Goal: Book appointment/travel/reservation

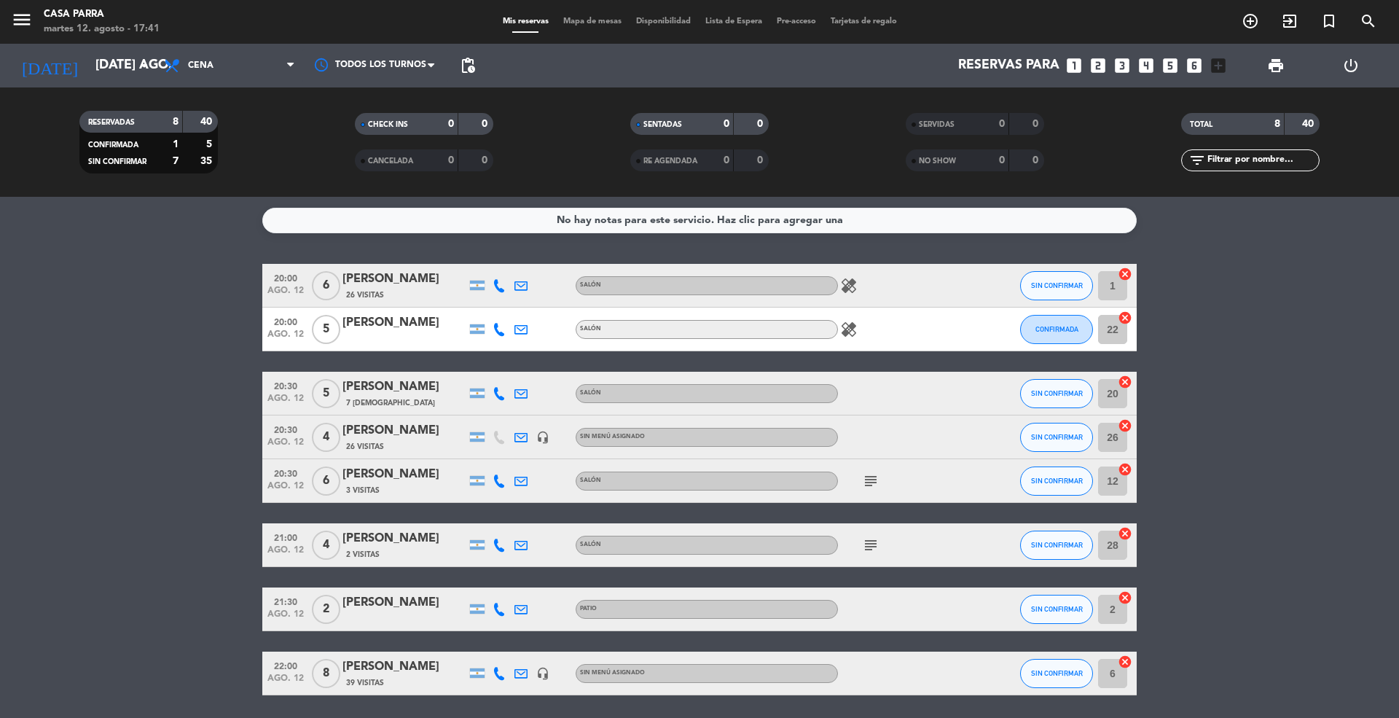
click at [1105, 56] on icon "looks_two" at bounding box center [1098, 65] width 19 height 19
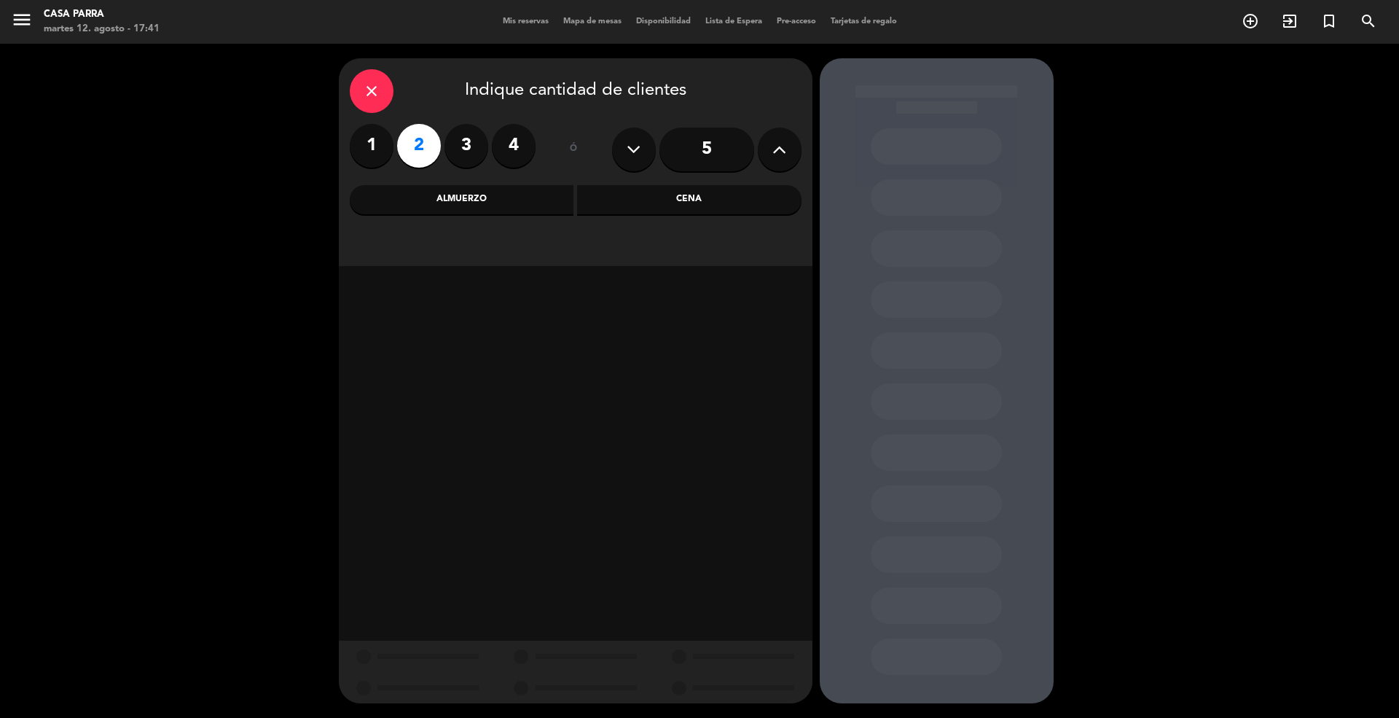
click at [619, 188] on div "Cena" at bounding box center [689, 199] width 224 height 29
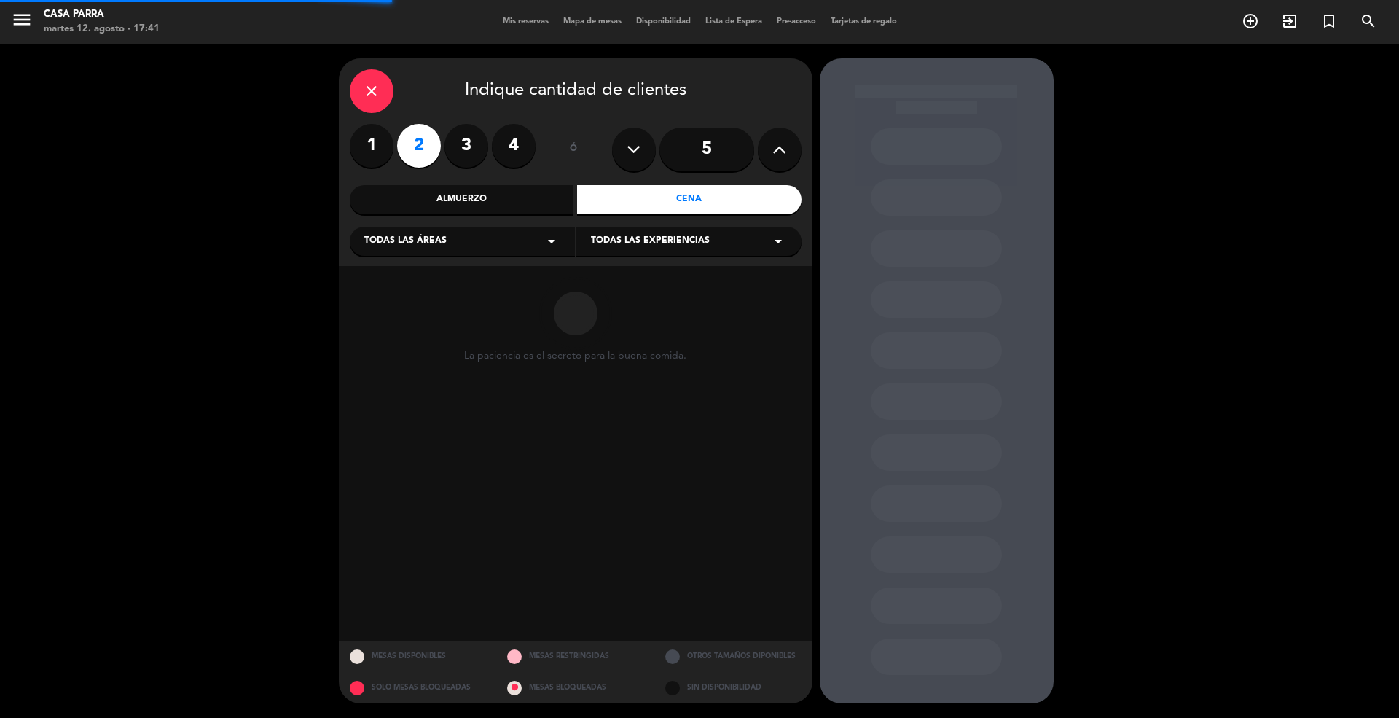
click at [482, 248] on div "Todas las áreas arrow_drop_down" at bounding box center [462, 241] width 225 height 29
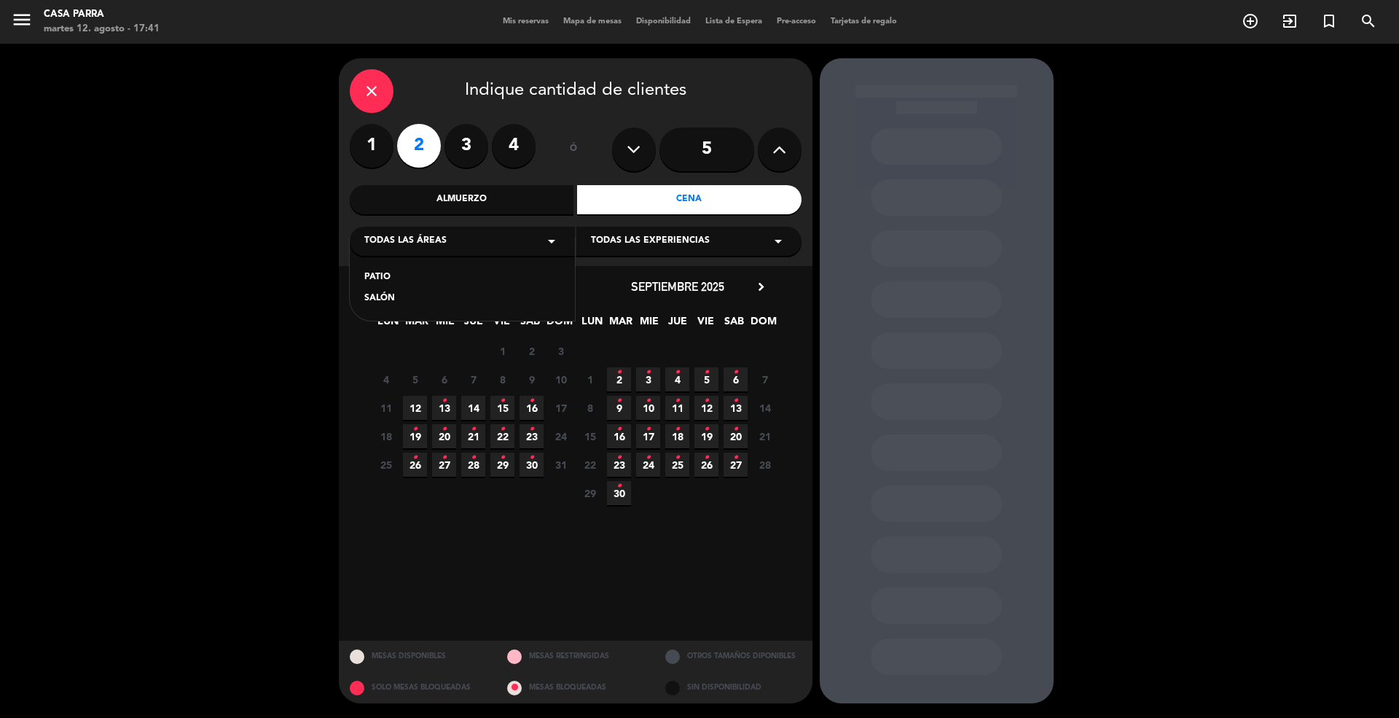
click at [400, 294] on div "SALÓN" at bounding box center [462, 298] width 196 height 15
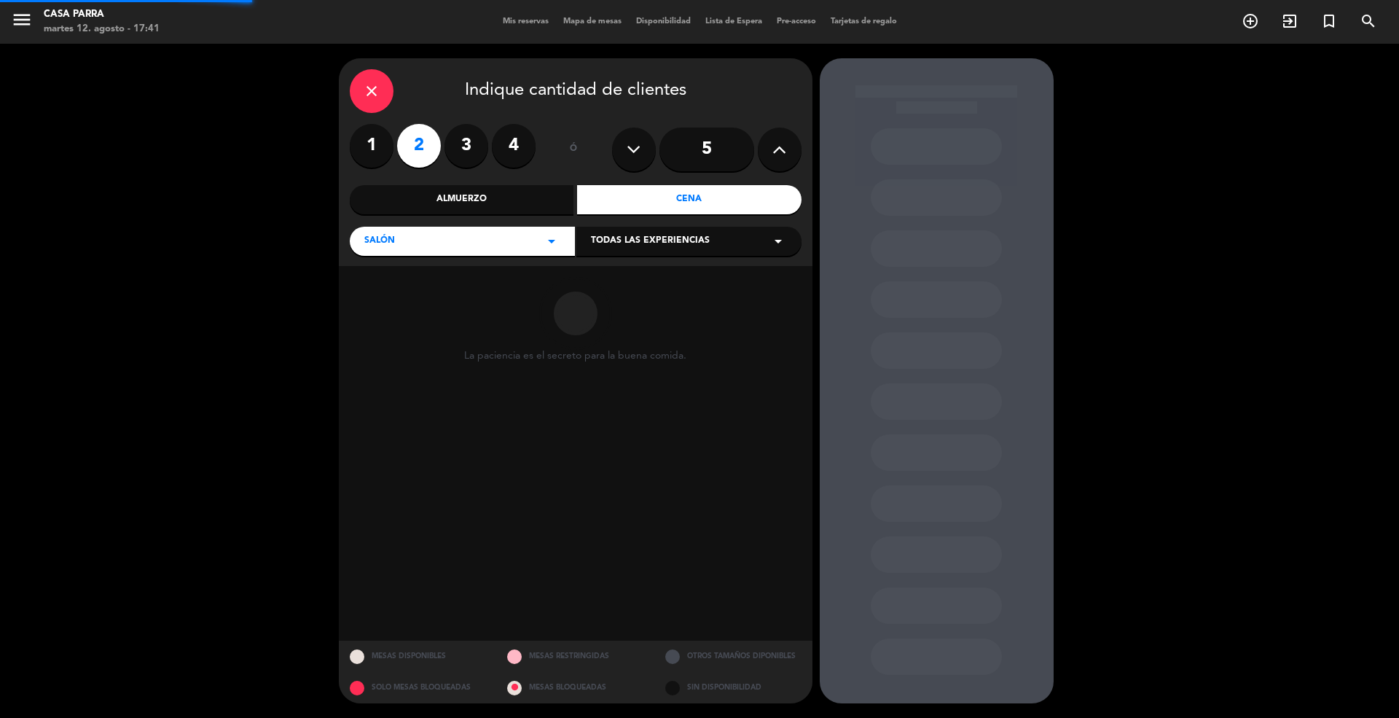
click at [691, 248] on span "Todas las experiencias" at bounding box center [650, 241] width 119 height 15
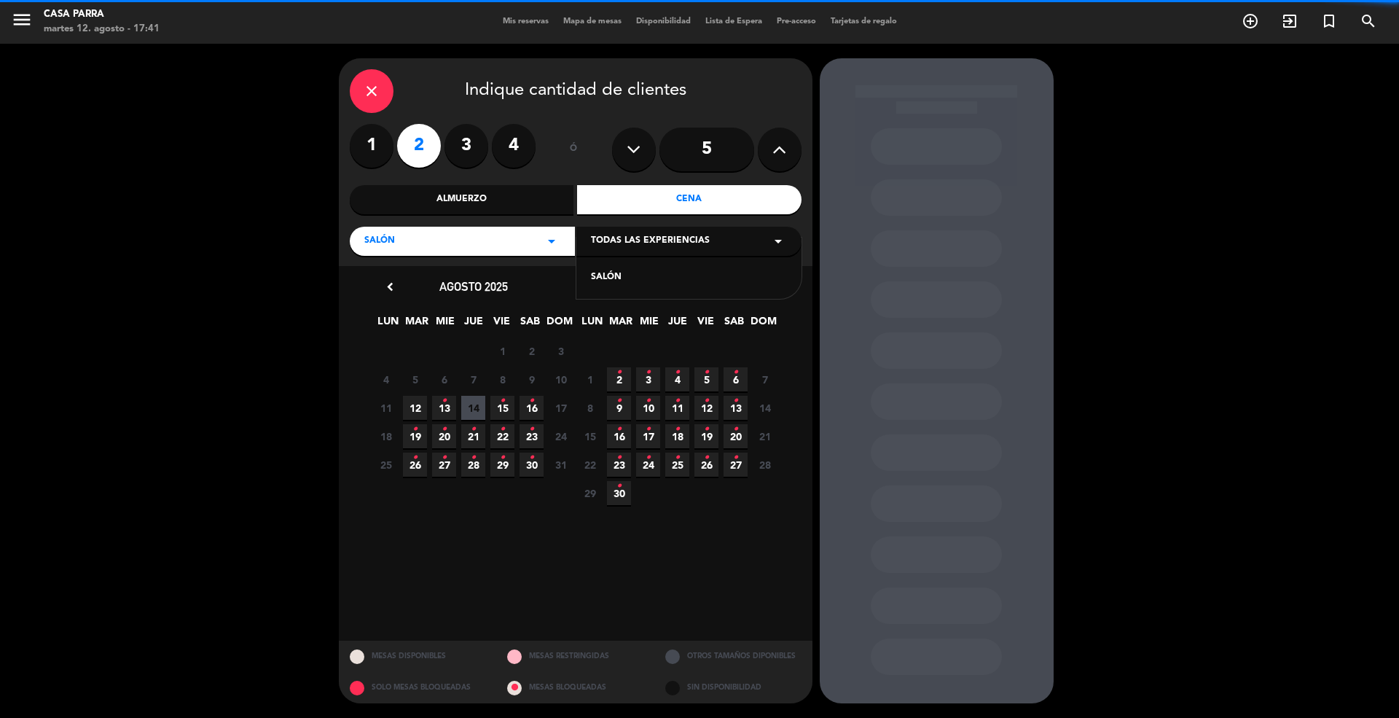
click at [641, 278] on div "SALÓN" at bounding box center [689, 277] width 196 height 15
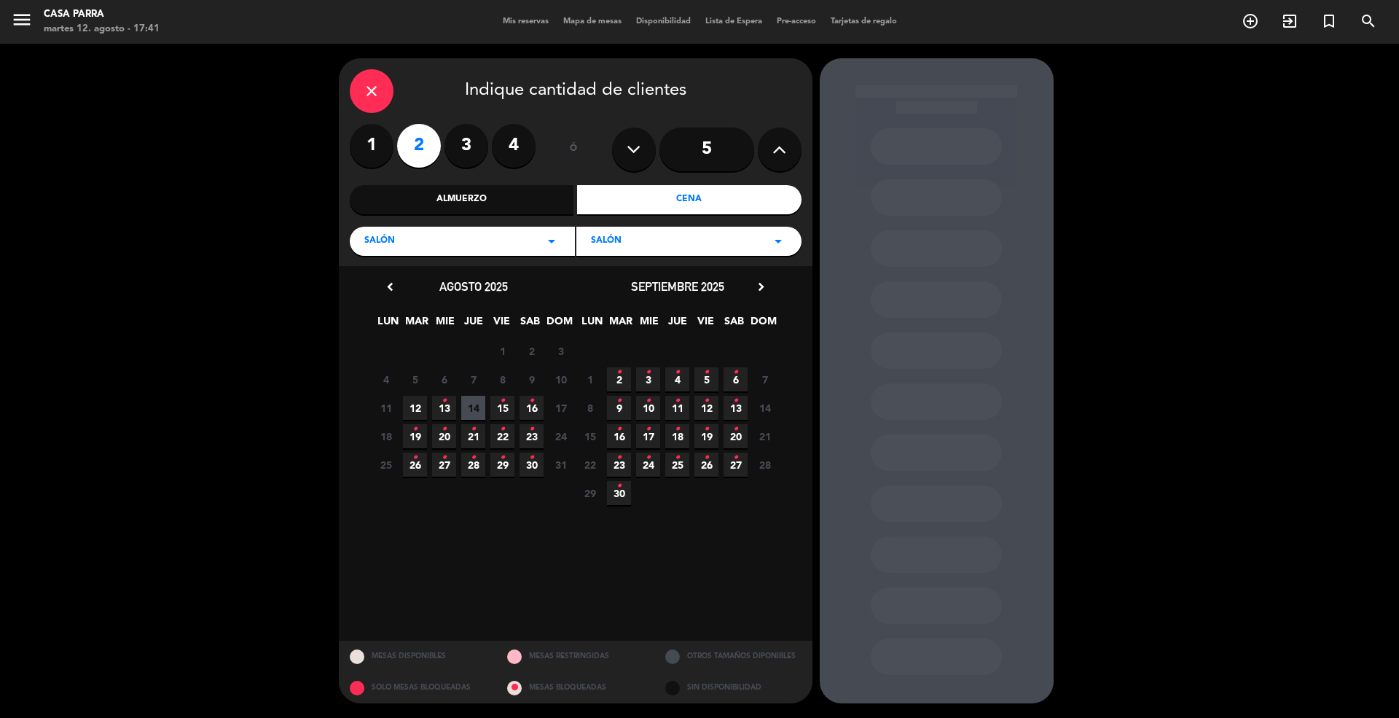
click at [418, 408] on span "12" at bounding box center [415, 408] width 24 height 24
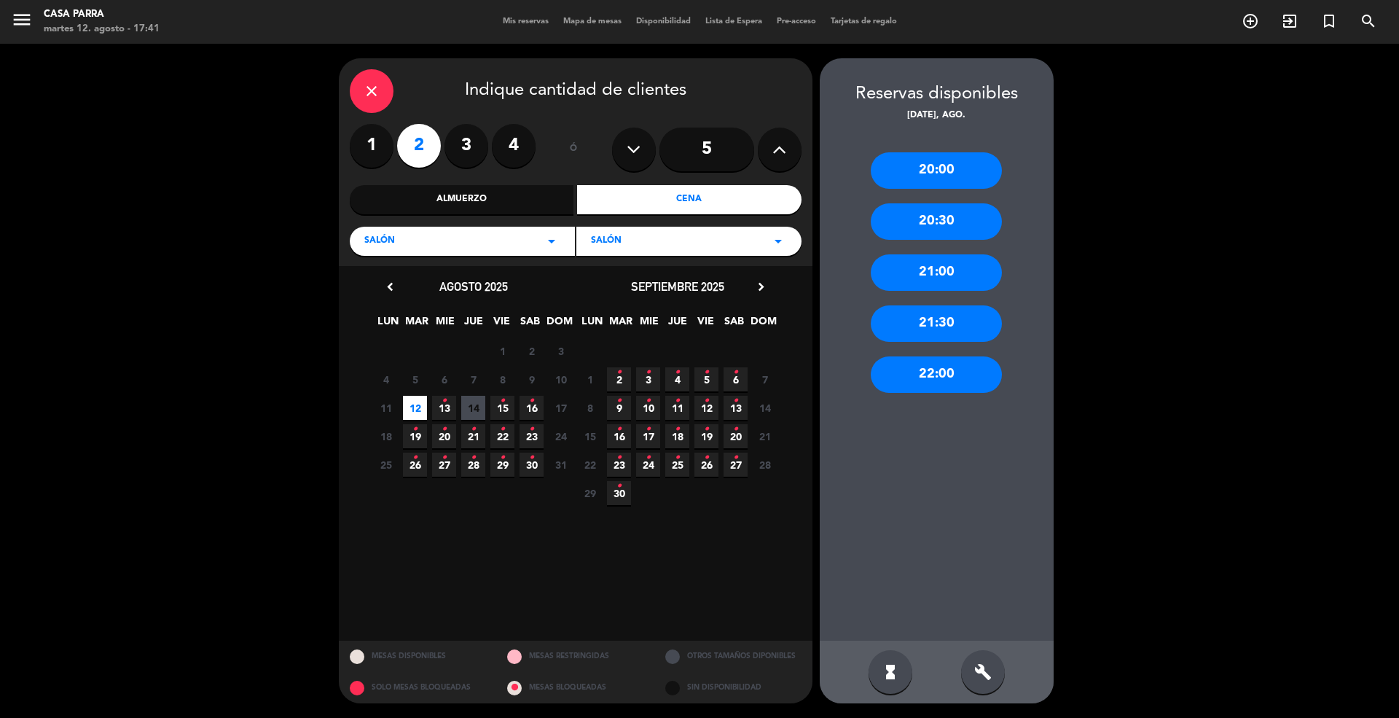
click at [937, 316] on div "21:30" at bounding box center [936, 323] width 131 height 36
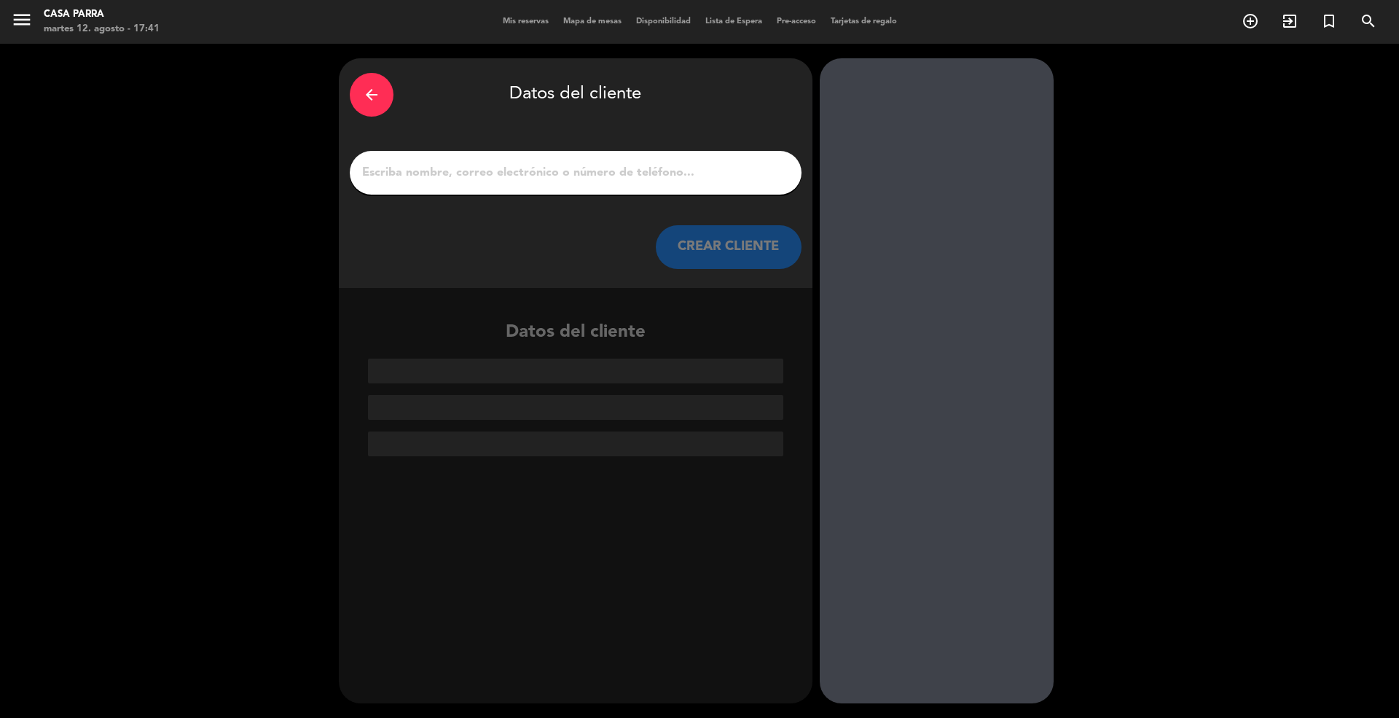
click at [534, 176] on input "1" at bounding box center [576, 173] width 430 height 20
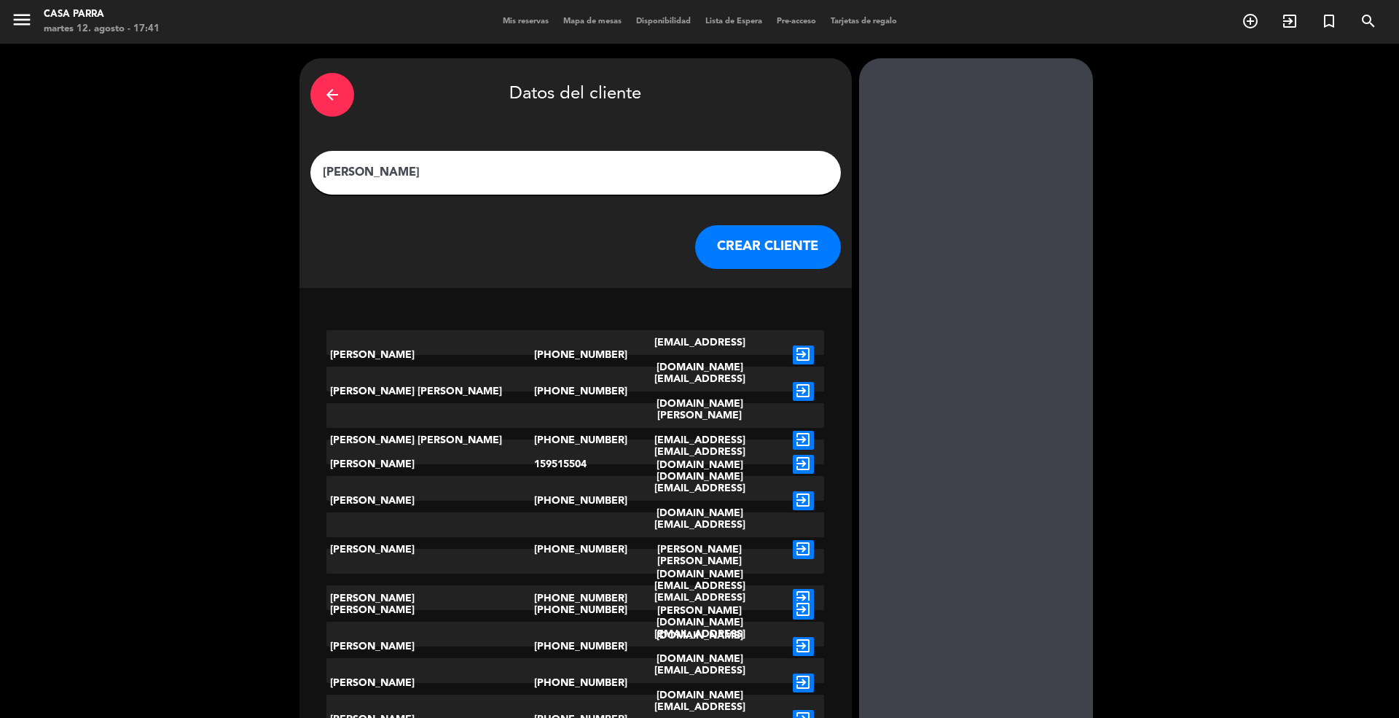
type input "[PERSON_NAME]"
click at [723, 238] on button "CREAR CLIENTE" at bounding box center [768, 247] width 146 height 44
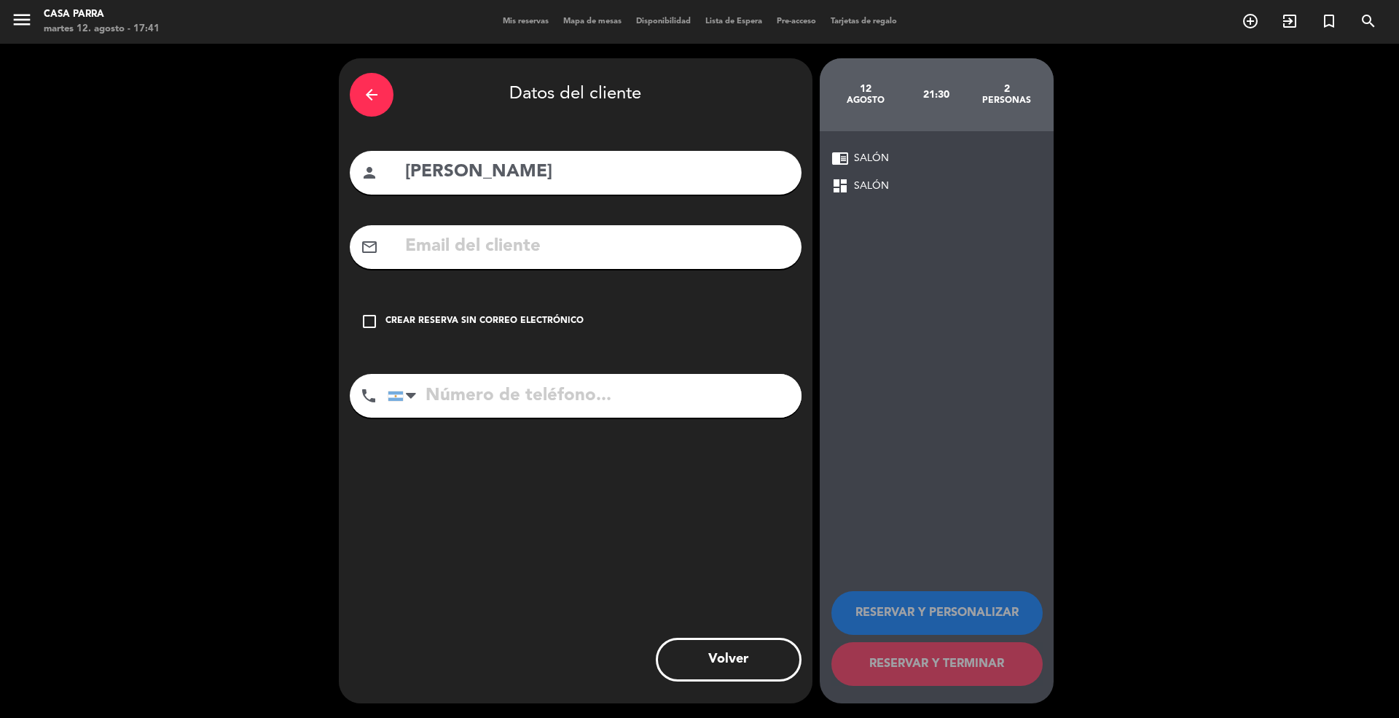
click at [370, 321] on icon "check_box_outline_blank" at bounding box center [369, 321] width 17 height 17
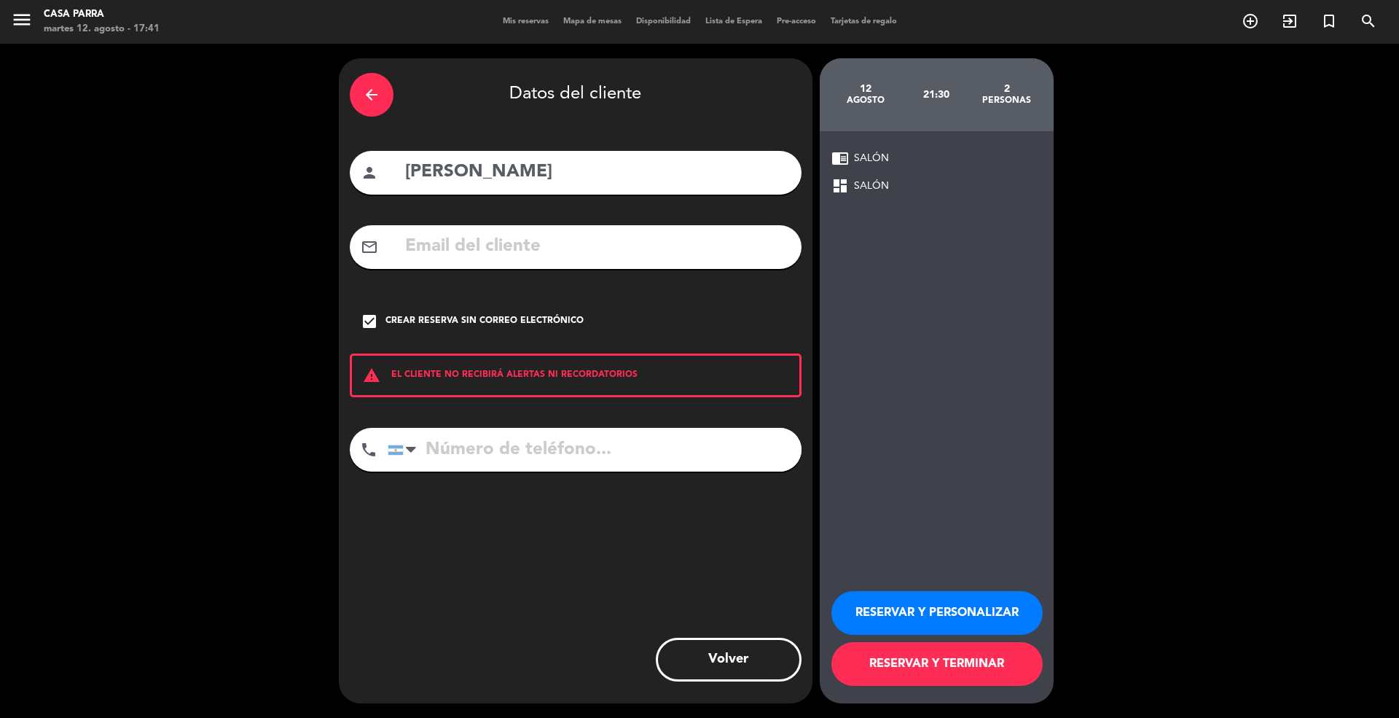
click at [966, 666] on button "RESERVAR Y TERMINAR" at bounding box center [936, 664] width 211 height 44
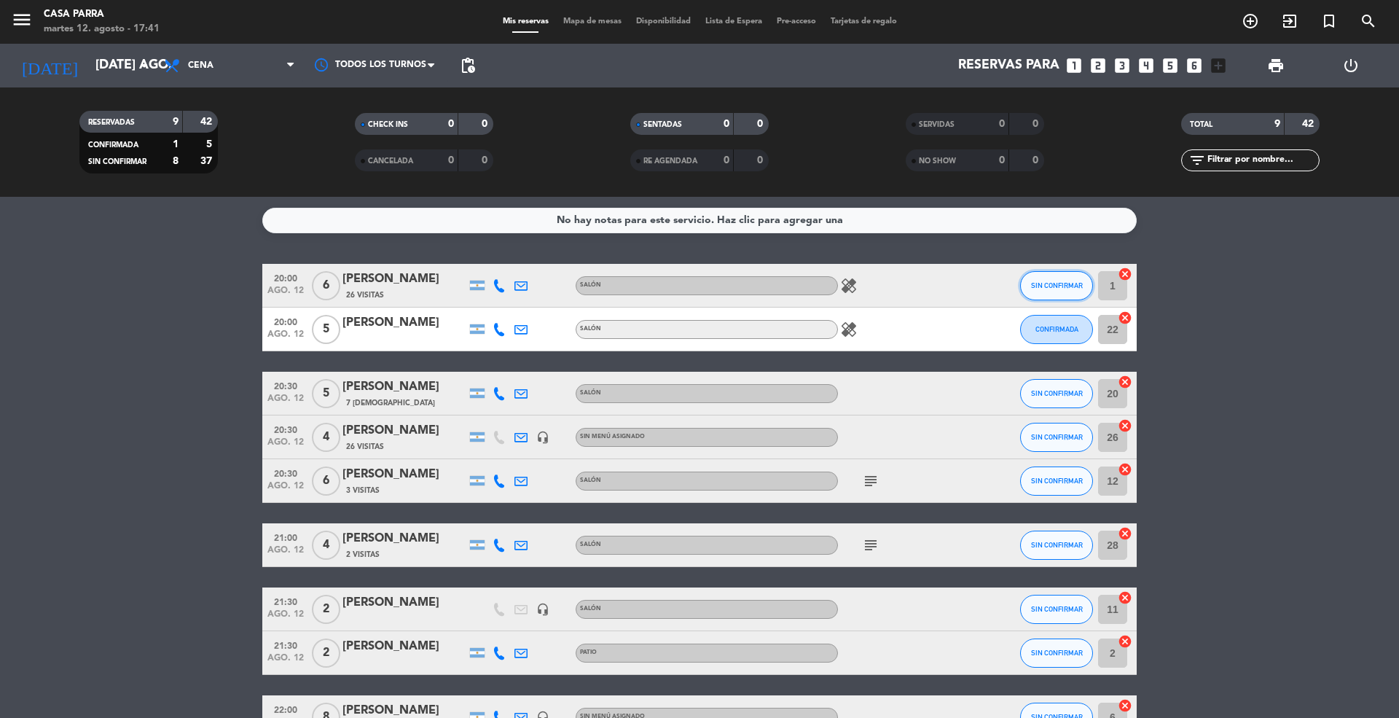
click at [1056, 287] on span "SIN CONFIRMAR" at bounding box center [1057, 285] width 52 height 8
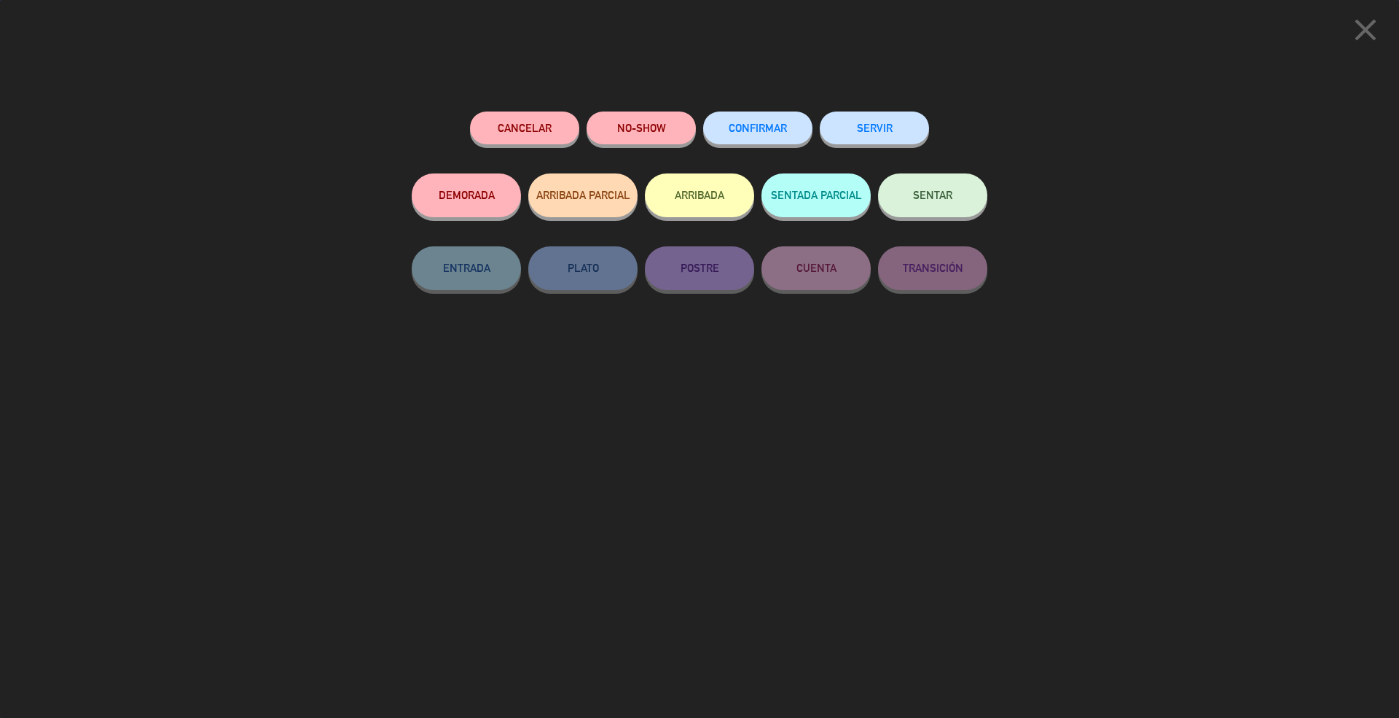
click at [767, 117] on button "CONFIRMAR" at bounding box center [757, 127] width 109 height 33
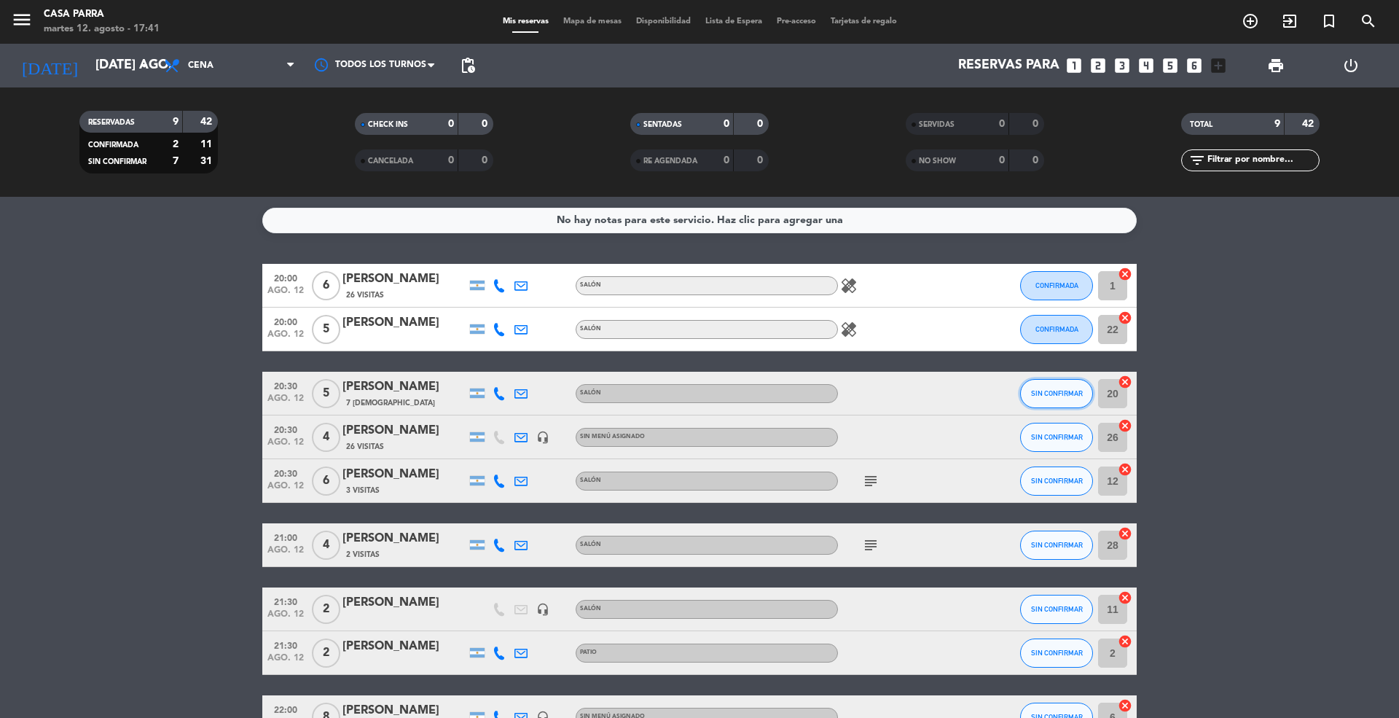
click at [1078, 403] on button "SIN CONFIRMAR" at bounding box center [1056, 393] width 73 height 29
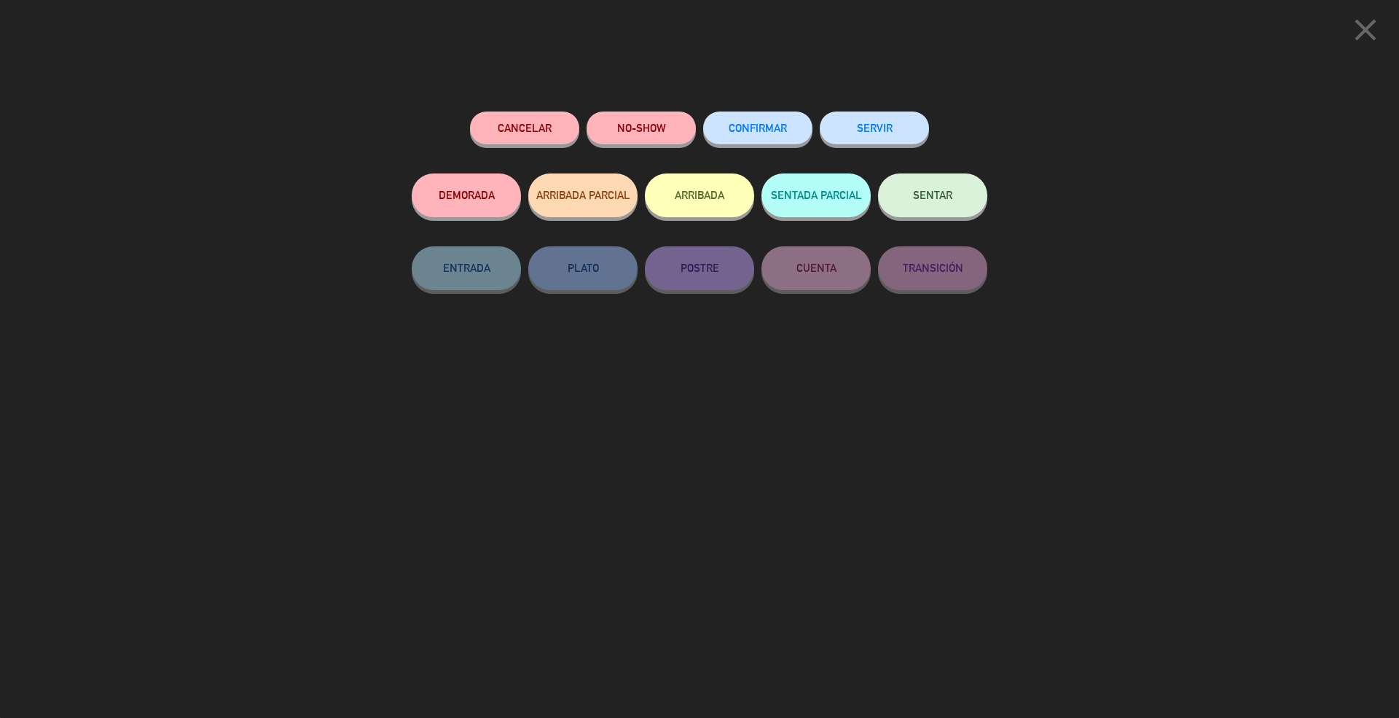
click at [785, 138] on button "CONFIRMAR" at bounding box center [757, 127] width 109 height 33
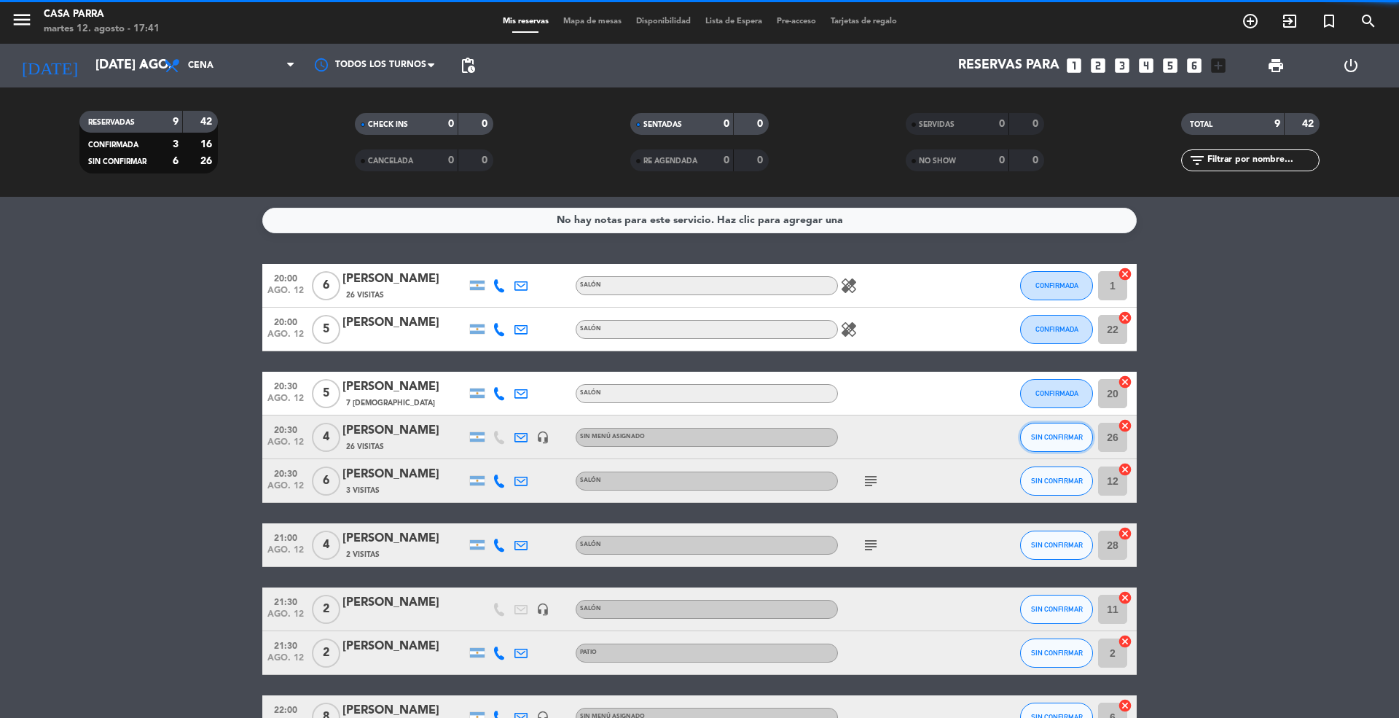
click at [1042, 430] on button "SIN CONFIRMAR" at bounding box center [1056, 437] width 73 height 29
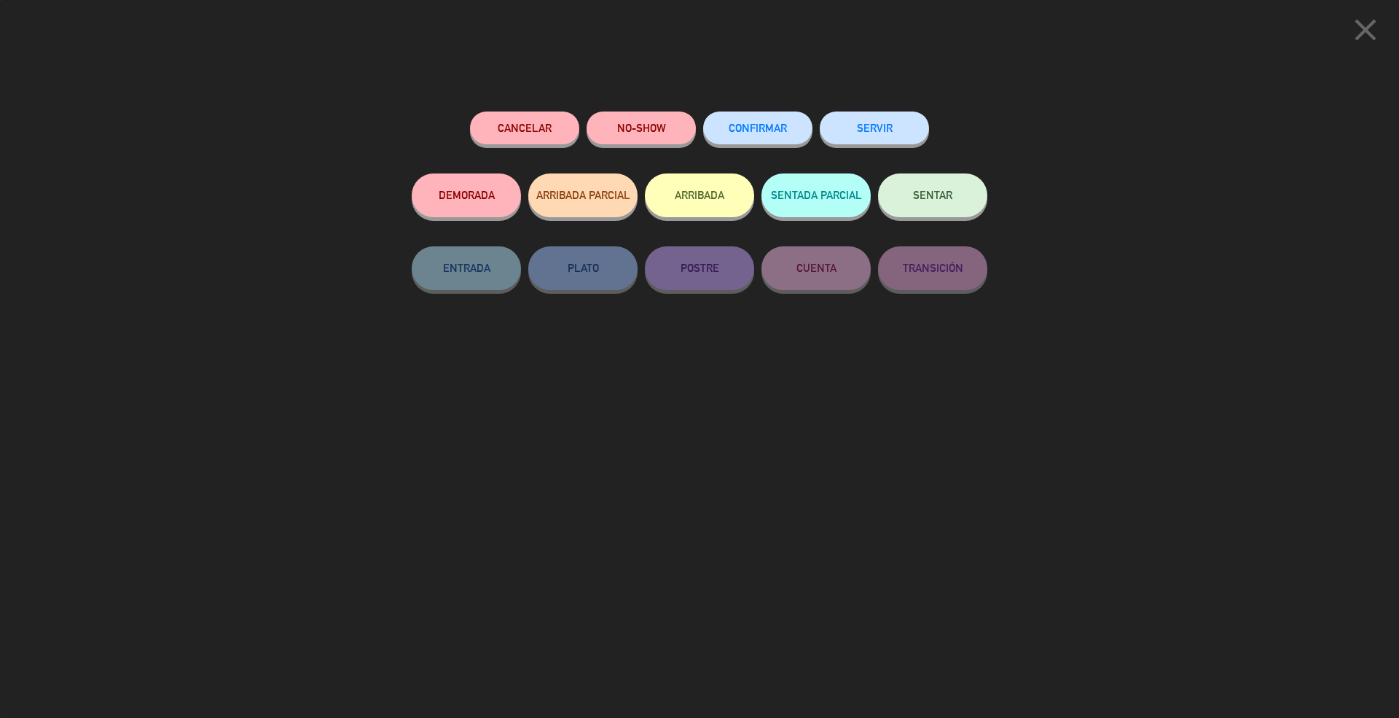
click at [790, 140] on button "CONFIRMAR" at bounding box center [757, 127] width 109 height 33
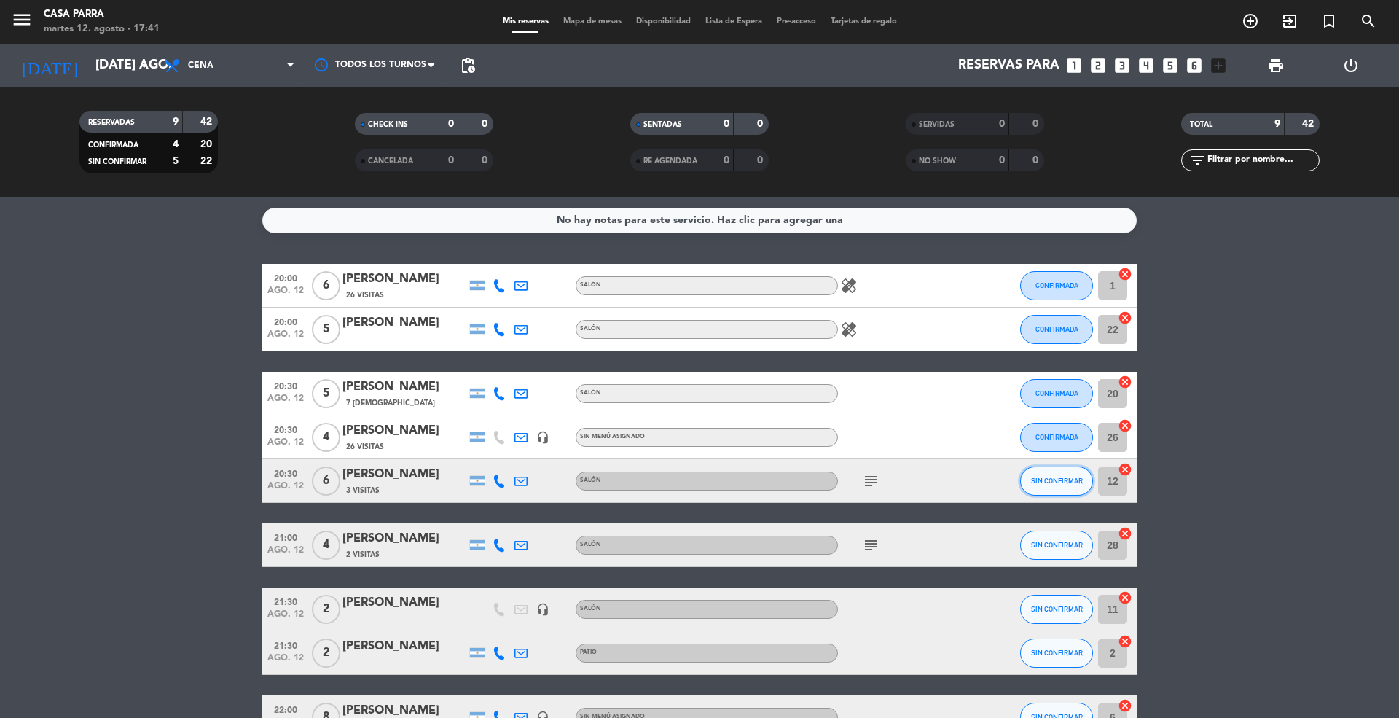
click at [1056, 479] on span "SIN CONFIRMAR" at bounding box center [1057, 481] width 52 height 8
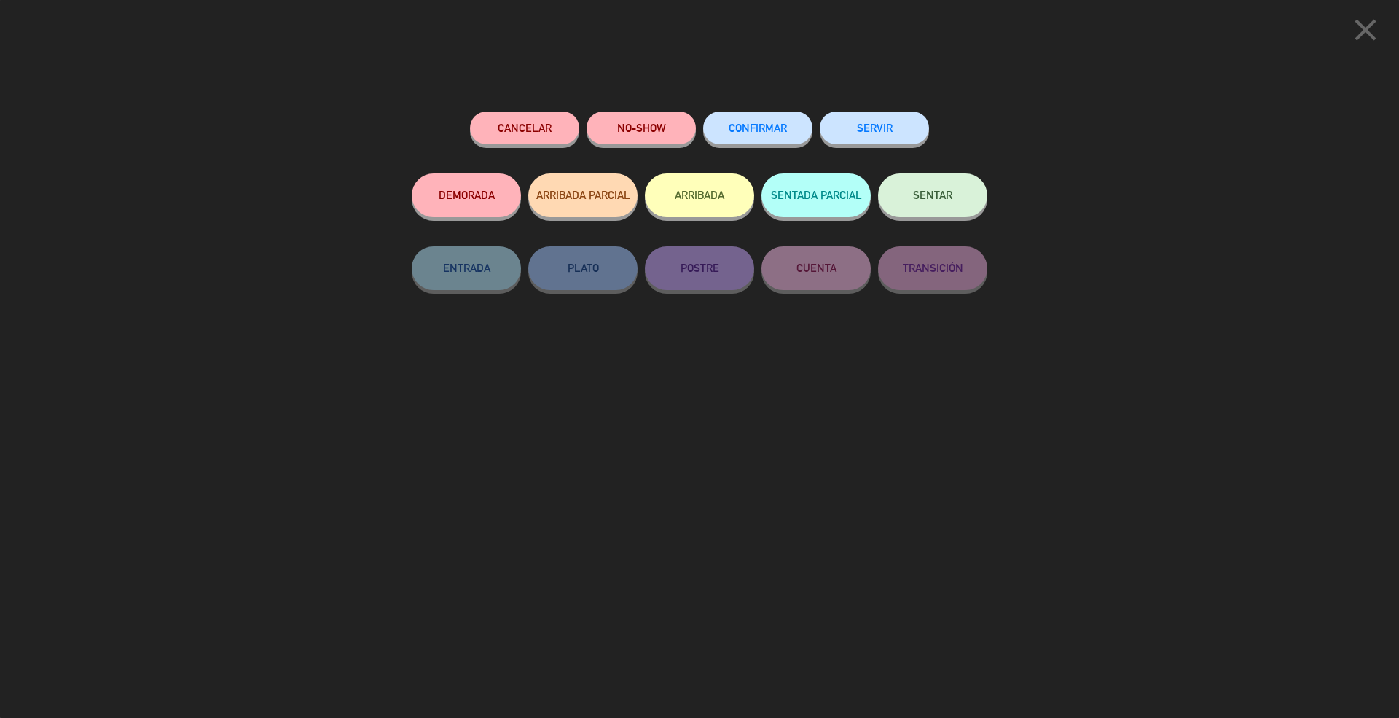
click at [777, 117] on button "CONFIRMAR" at bounding box center [757, 127] width 109 height 33
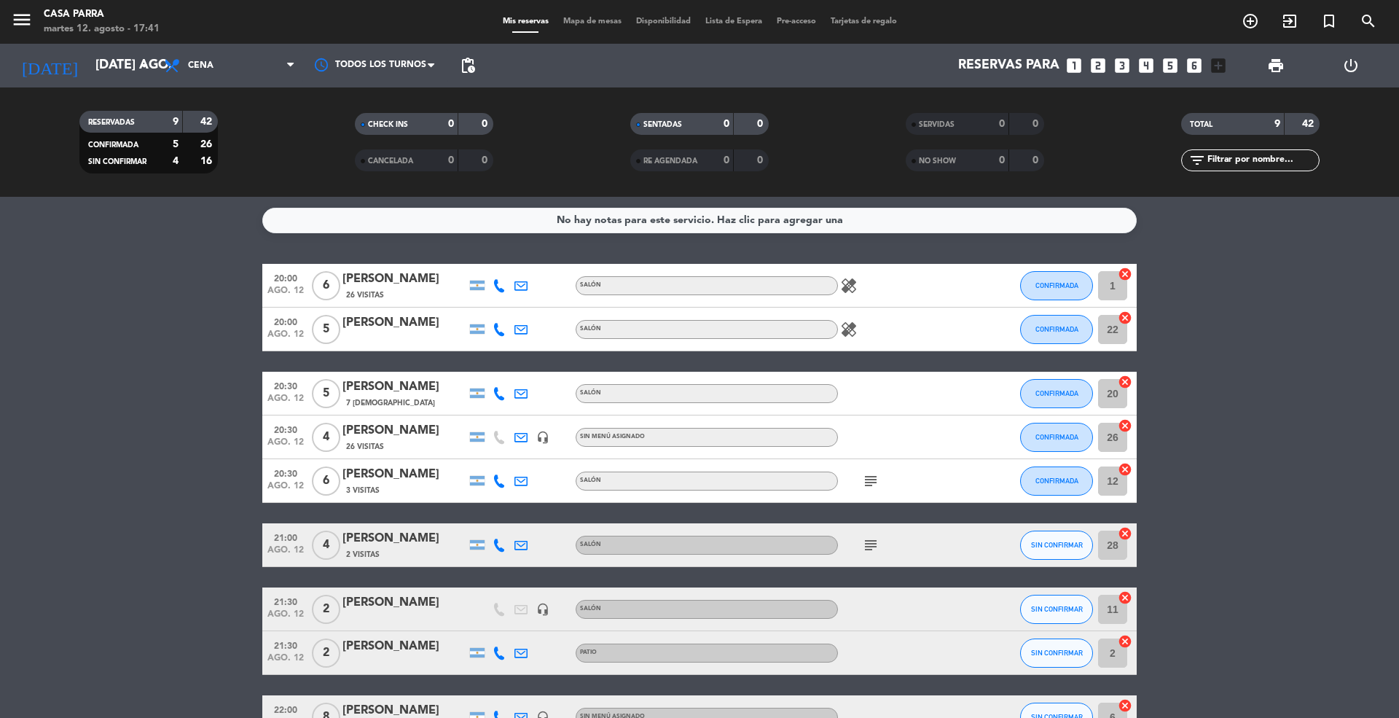
click at [869, 479] on icon "subject" at bounding box center [870, 480] width 17 height 17
click at [1050, 541] on span "SIN CONFIRMAR" at bounding box center [1057, 545] width 52 height 8
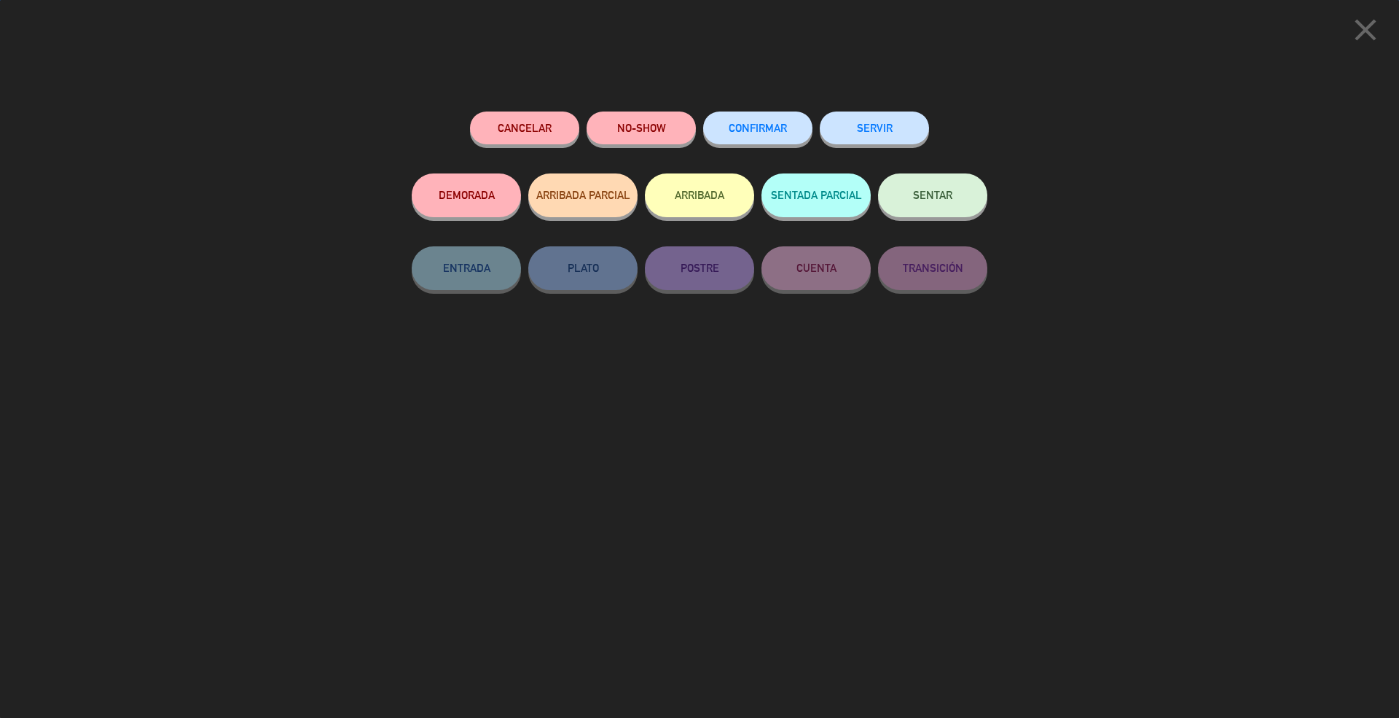
click at [771, 144] on div "CONFIRMAR" at bounding box center [757, 142] width 109 height 62
click at [771, 126] on span "CONFIRMAR" at bounding box center [758, 128] width 58 height 12
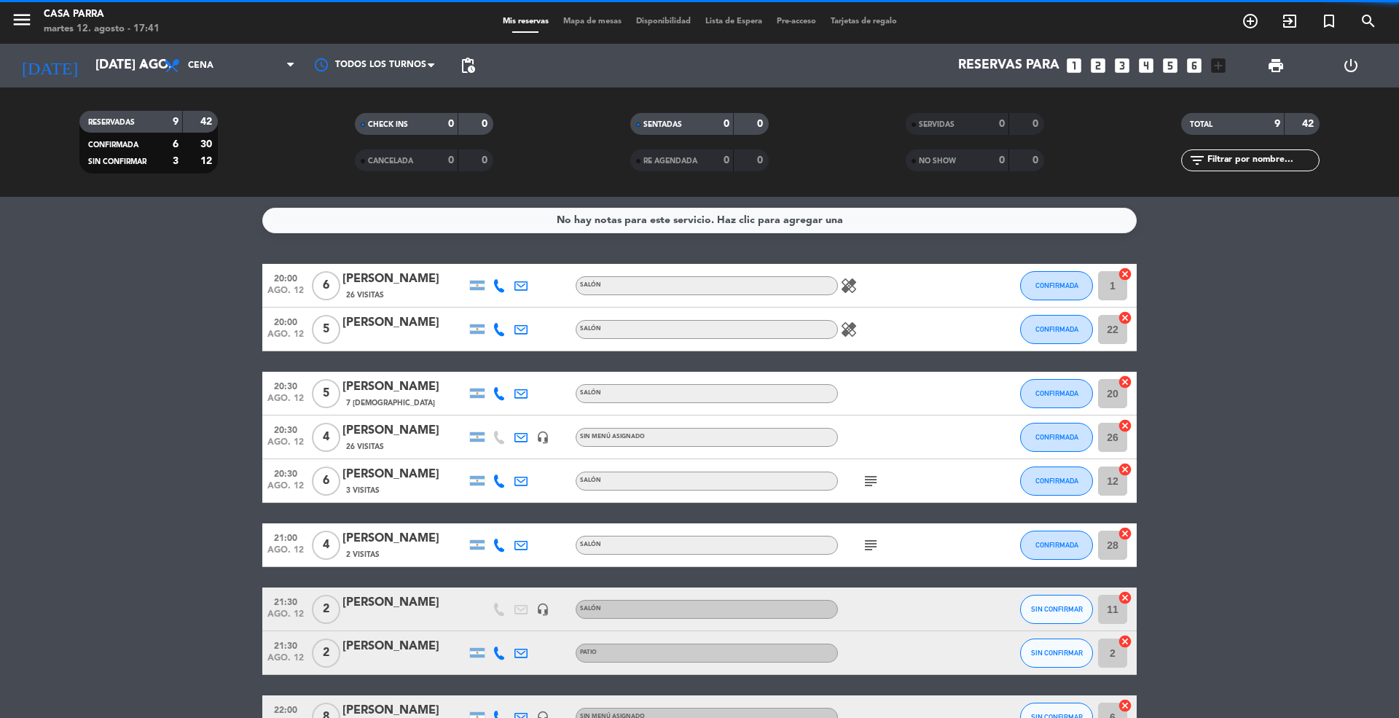
click at [858, 539] on div "subject" at bounding box center [903, 544] width 131 height 43
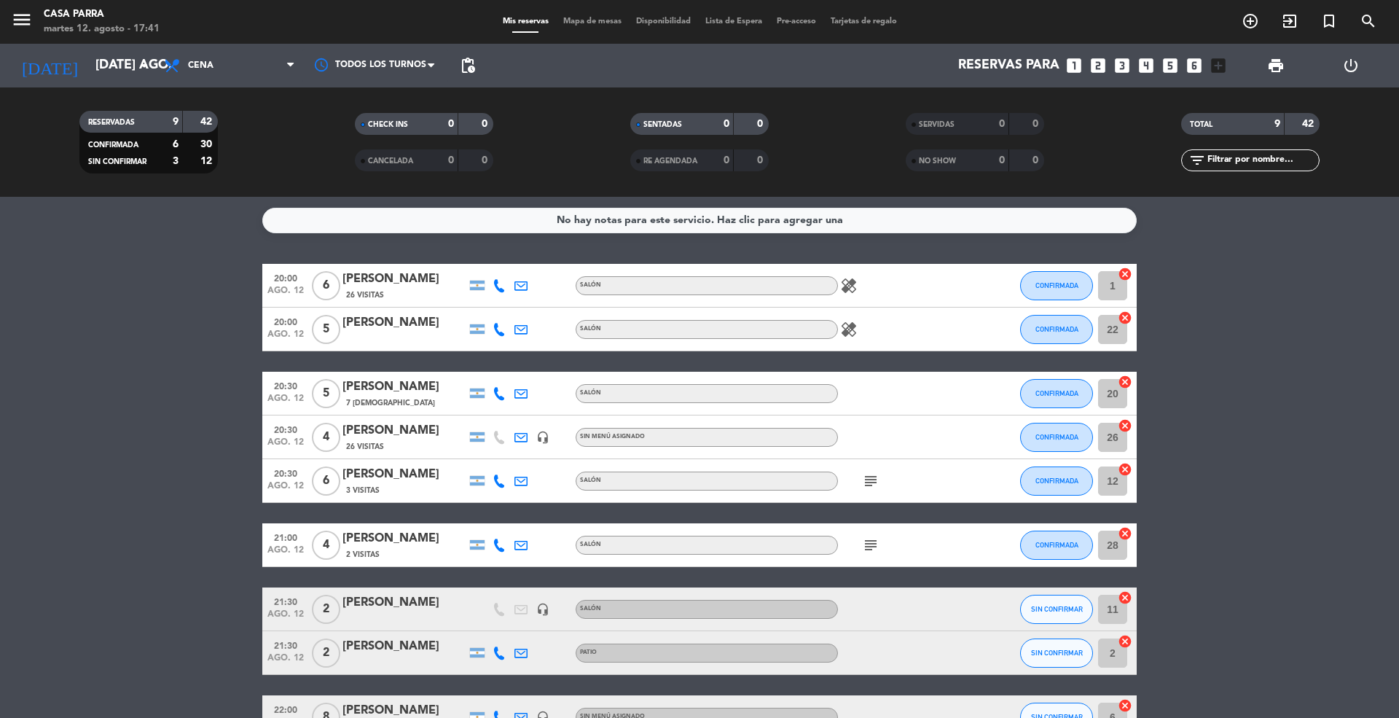
click at [866, 547] on icon "subject" at bounding box center [870, 544] width 17 height 17
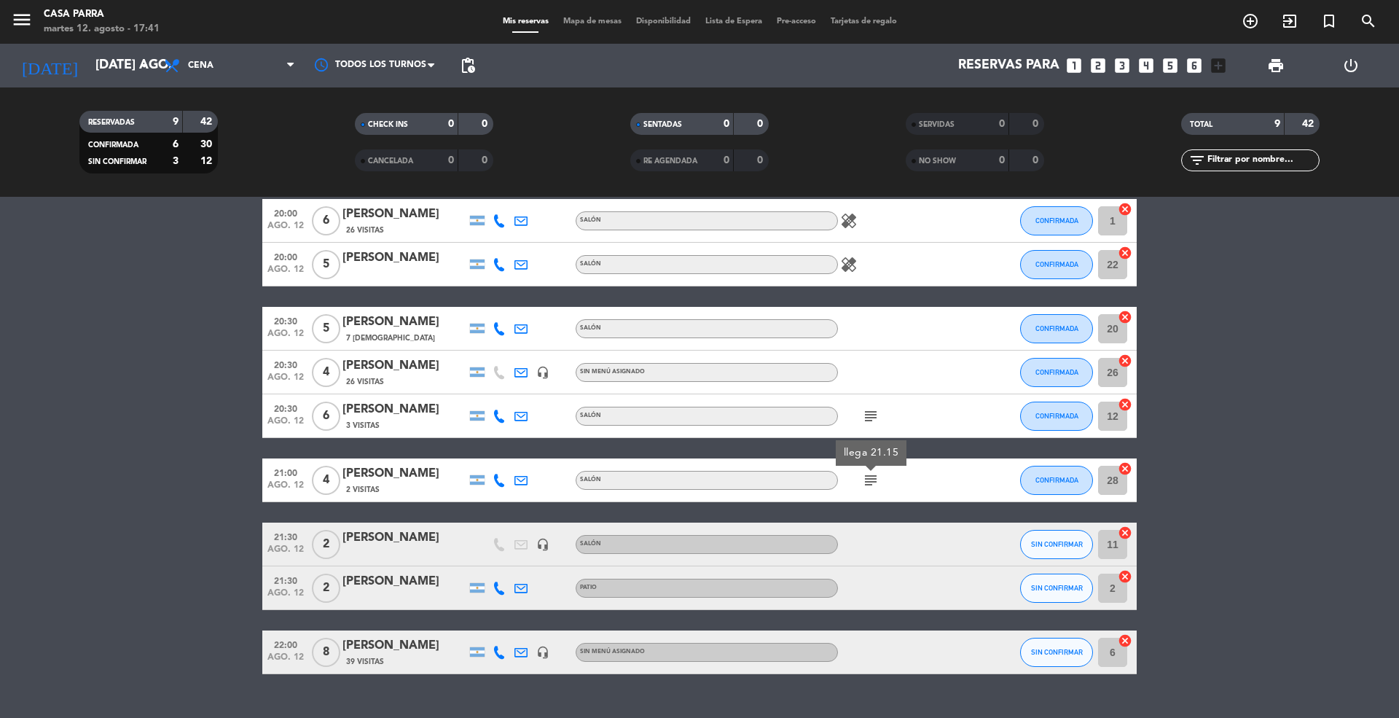
scroll to position [93, 0]
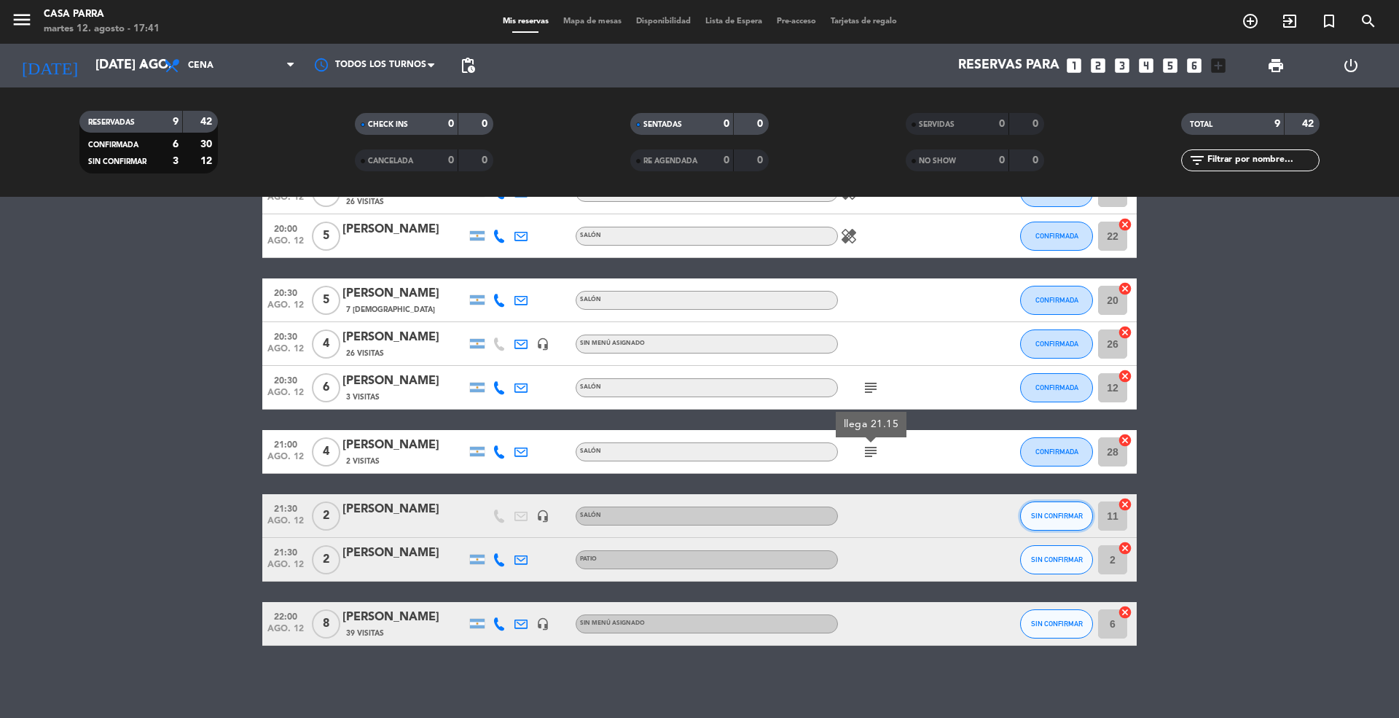
click at [1024, 511] on button "SIN CONFIRMAR" at bounding box center [1056, 515] width 73 height 29
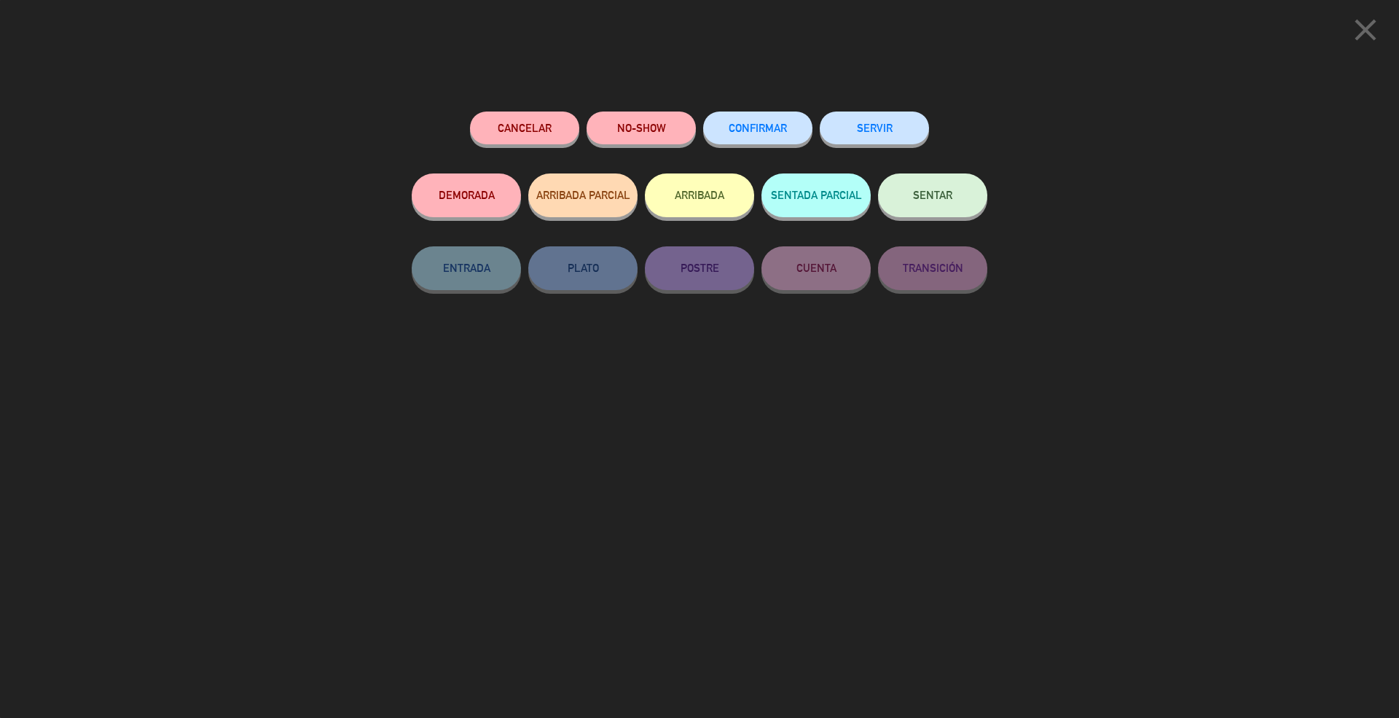
click at [753, 141] on button "CONFIRMAR" at bounding box center [757, 127] width 109 height 33
click at [750, 118] on button "CONFIRMAR" at bounding box center [757, 127] width 109 height 33
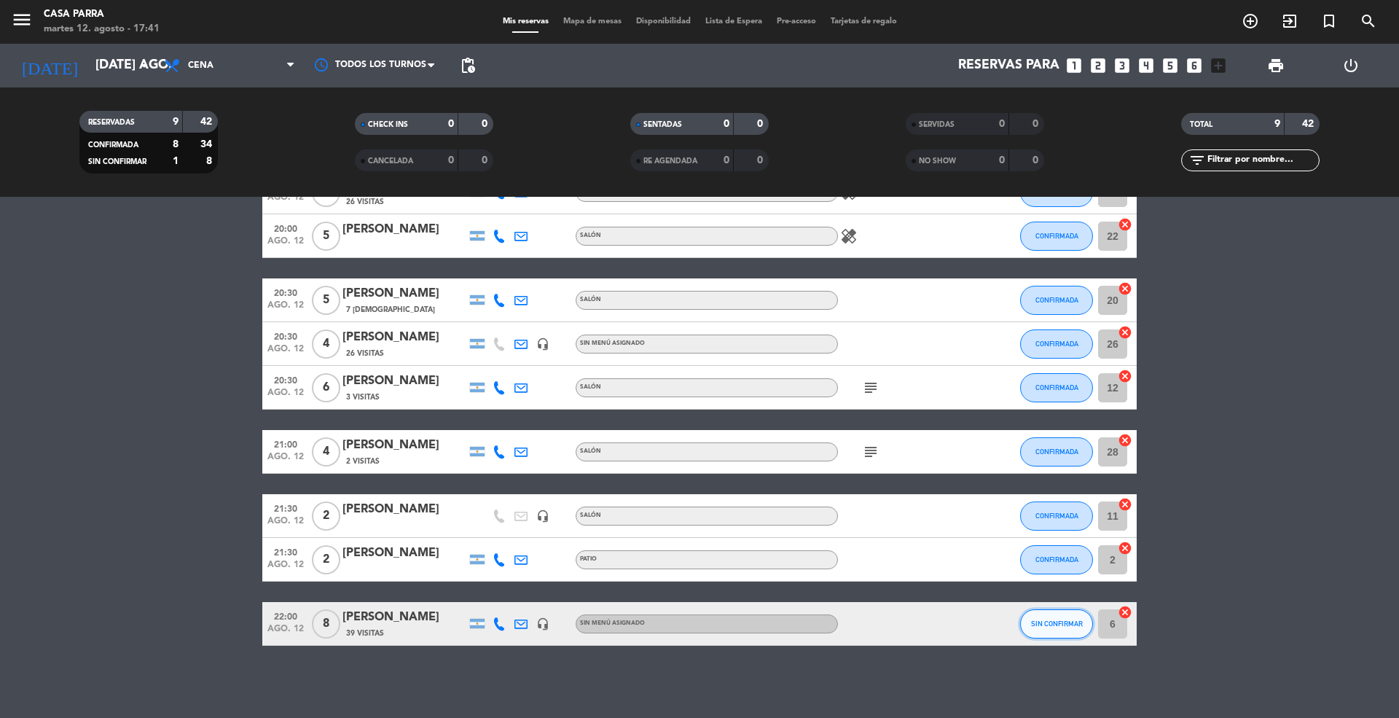
click at [1044, 614] on button "SIN CONFIRMAR" at bounding box center [1056, 623] width 73 height 29
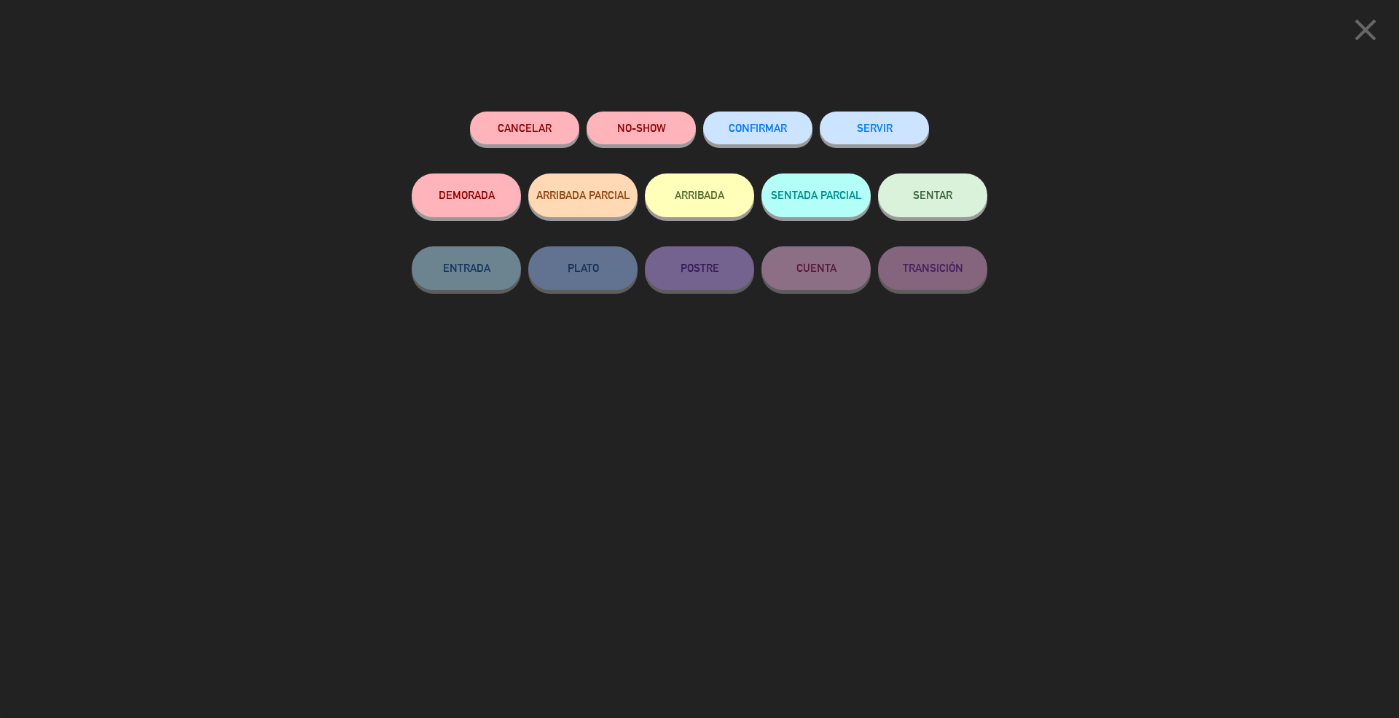
click at [750, 150] on div "CONFIRMAR" at bounding box center [757, 142] width 109 height 62
click at [753, 132] on span "CONFIRMAR" at bounding box center [758, 128] width 58 height 12
